Goal: Navigation & Orientation: Find specific page/section

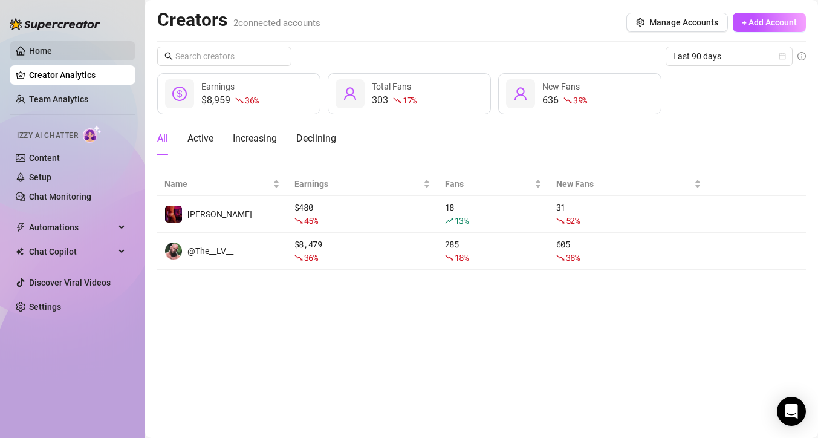
click at [44, 50] on link "Home" at bounding box center [40, 51] width 23 height 10
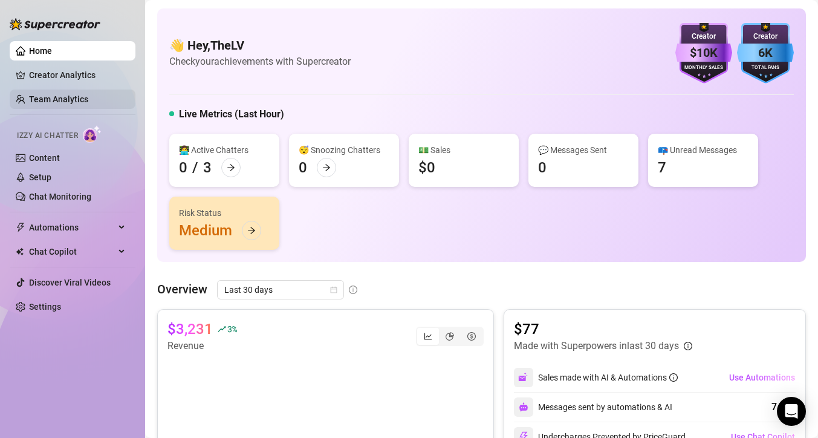
click at [47, 104] on link "Team Analytics" at bounding box center [58, 99] width 59 height 10
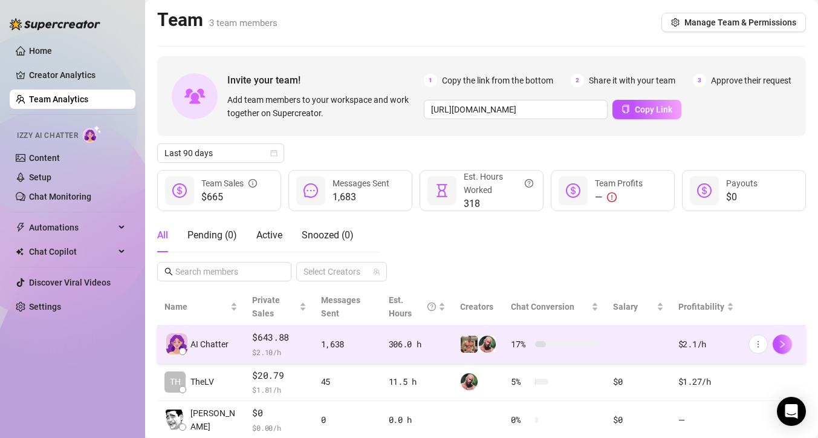
scroll to position [75, 0]
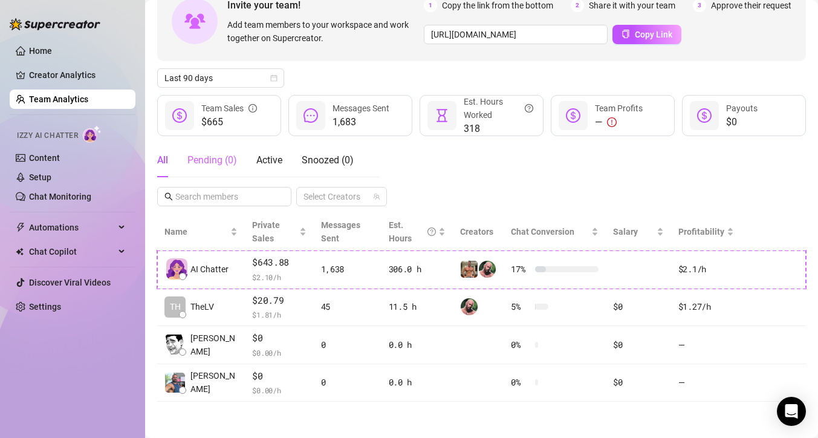
click at [217, 150] on div "Pending ( 0 )" at bounding box center [212, 160] width 50 height 34
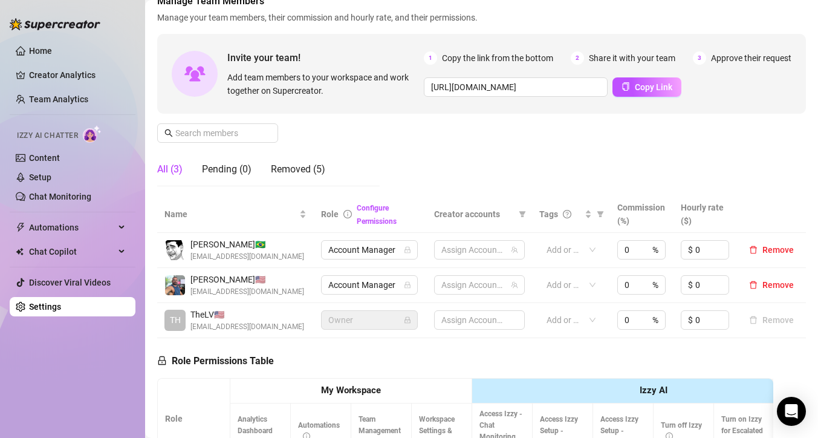
scroll to position [75, 0]
click at [40, 56] on link "Home" at bounding box center [40, 51] width 23 height 10
